Goal: Task Accomplishment & Management: Manage account settings

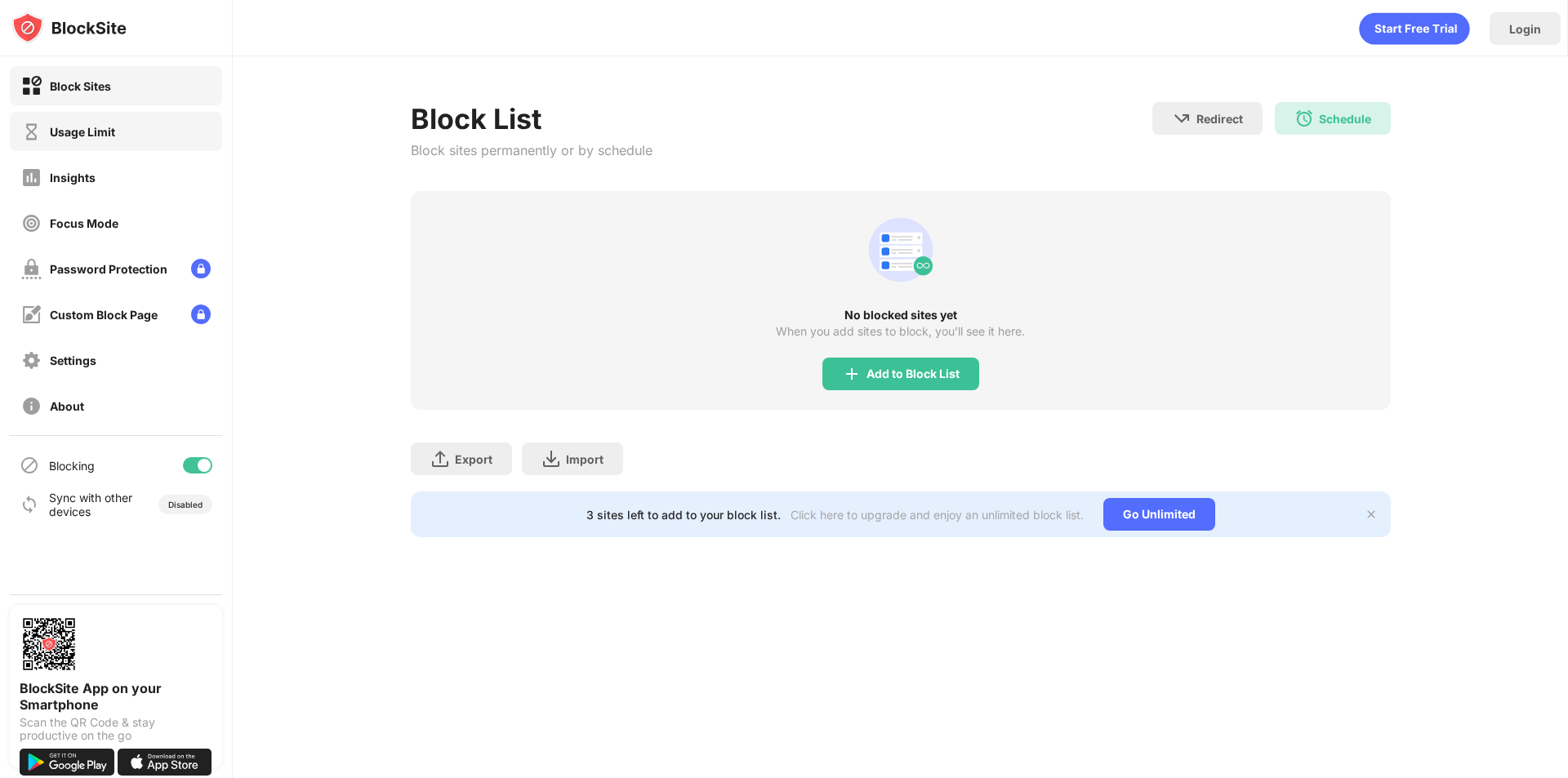
click at [124, 135] on div "Usage Limit" at bounding box center [116, 131] width 212 height 39
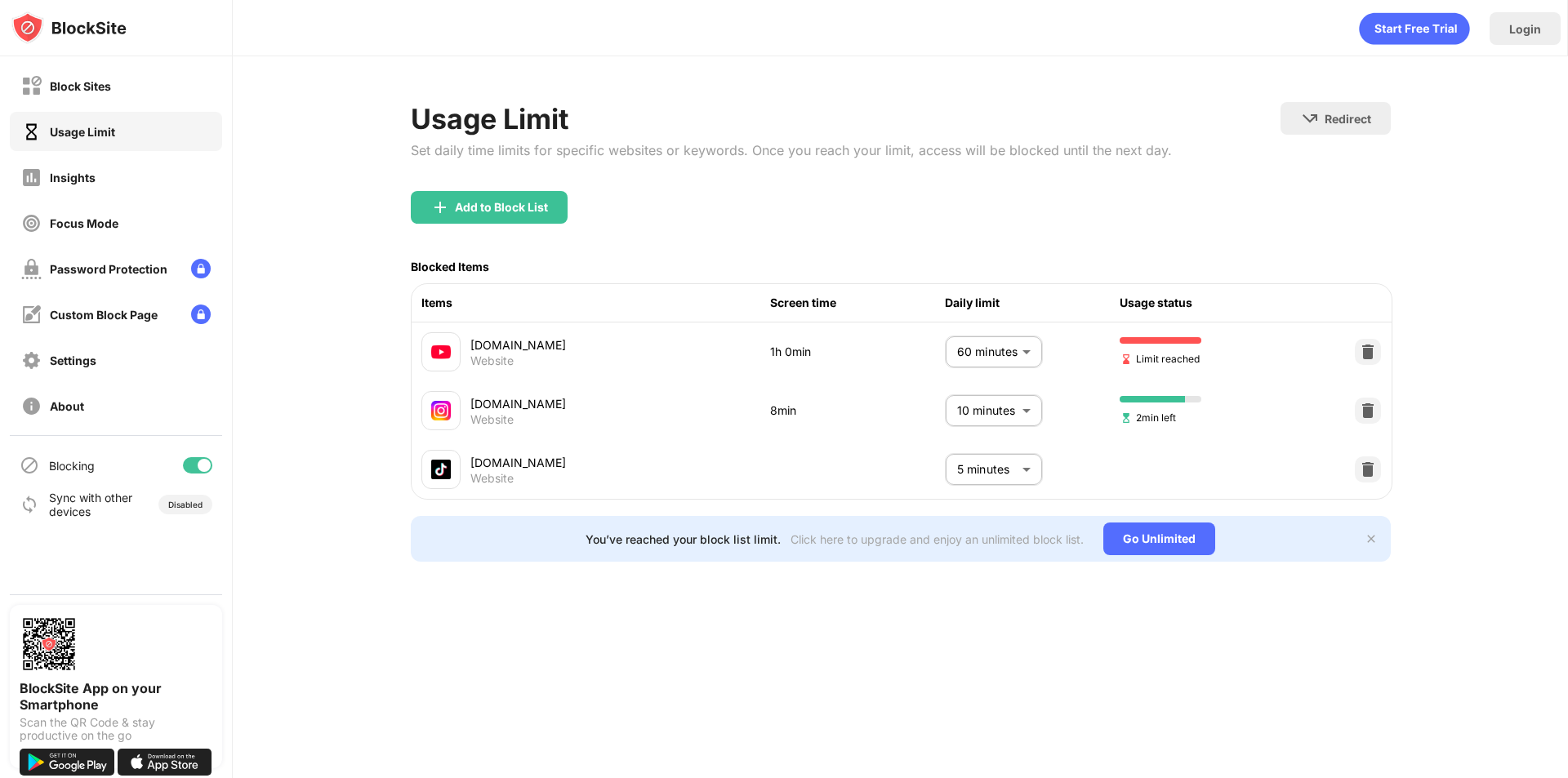
click at [1028, 353] on body "Block Sites Usage Limit Insights Focus Mode Password Protection Custom Block Pa…" at bounding box center [784, 389] width 1568 height 778
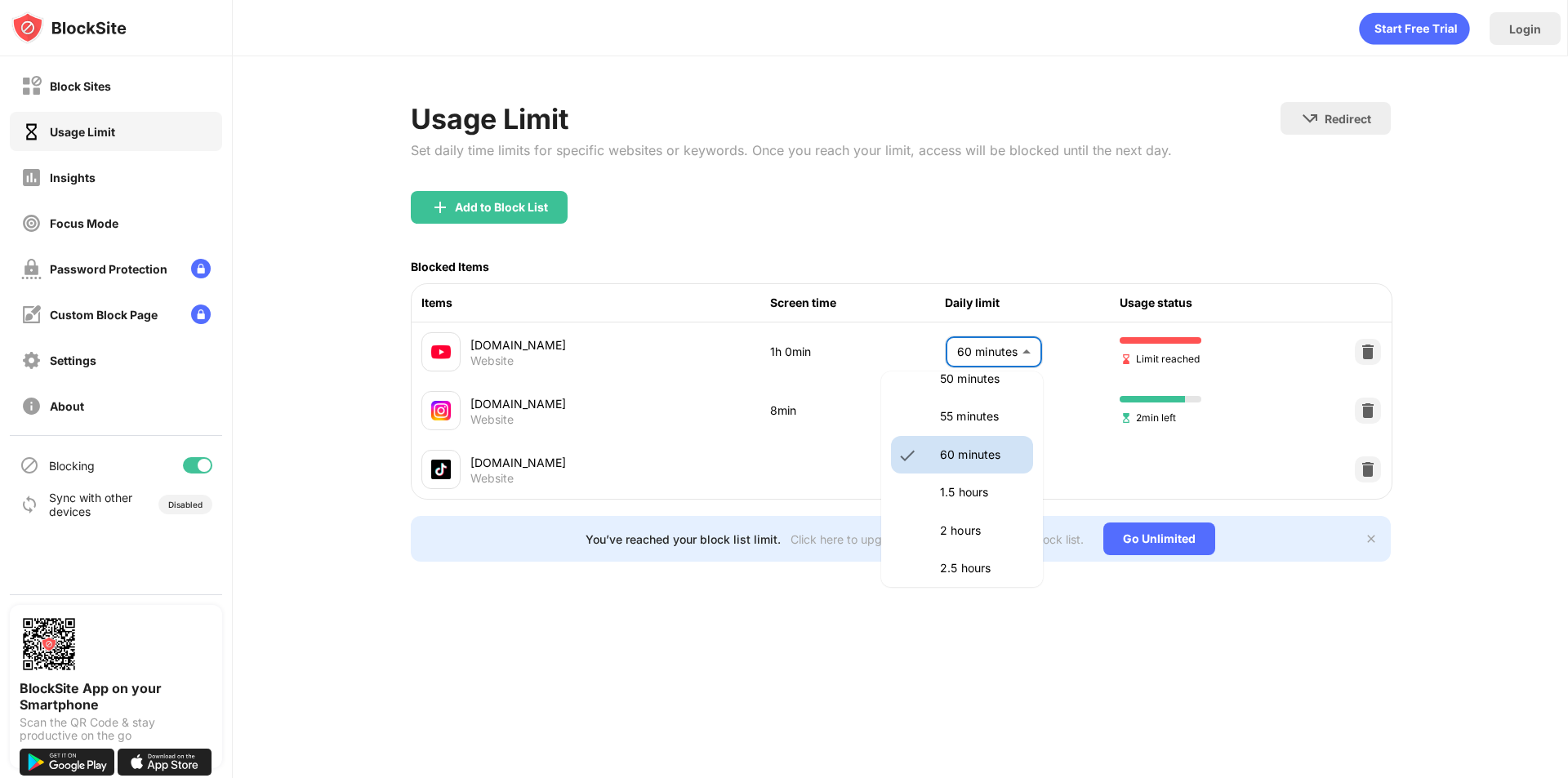
scroll to position [382, 0]
click at [983, 512] on p "1.5 hours" at bounding box center [981, 516] width 83 height 18
type input "**"
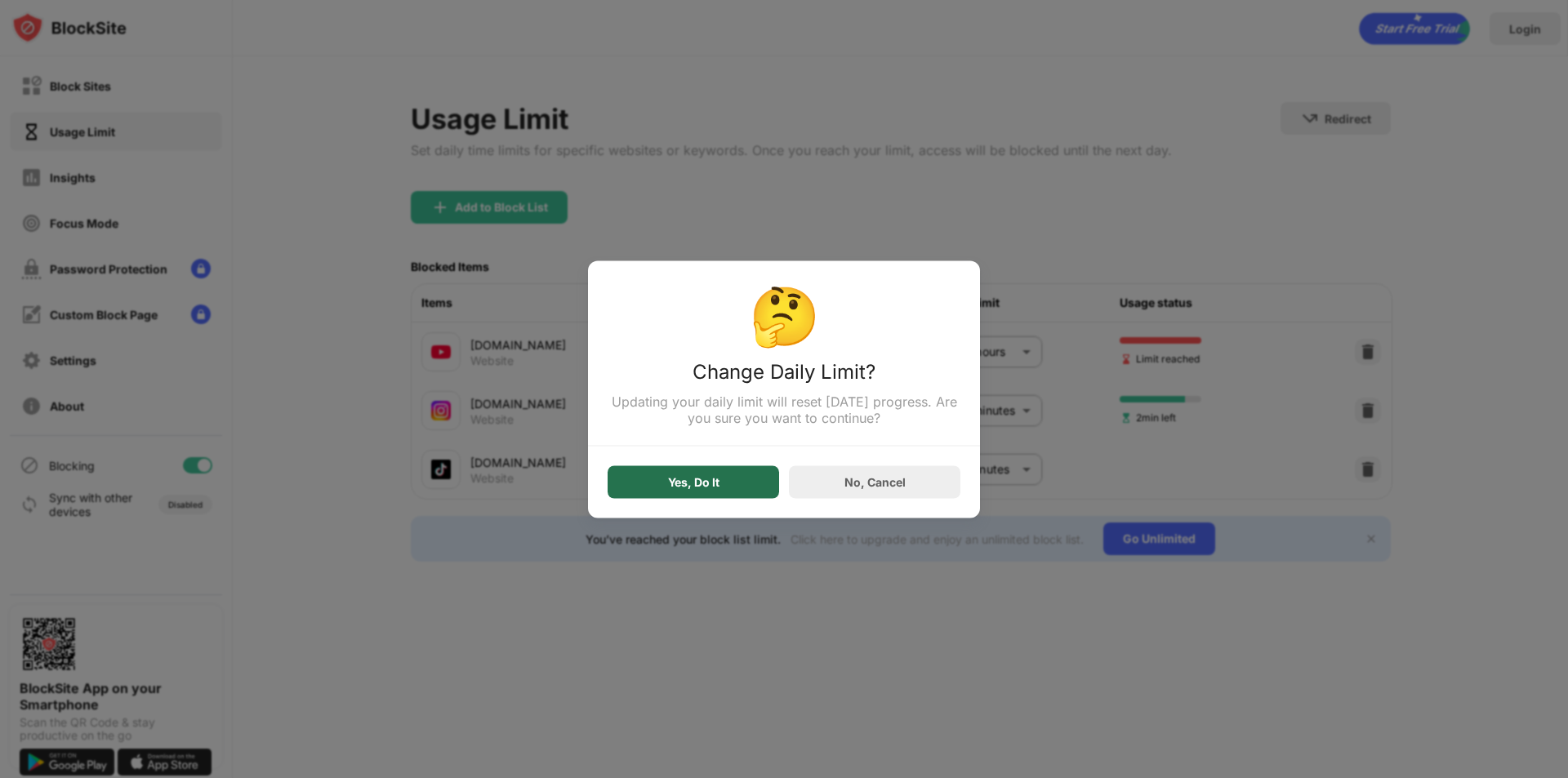
click at [725, 488] on div "Yes, Do It" at bounding box center [693, 481] width 172 height 32
